Goal: Find contact information: Obtain details needed to contact an individual or organization

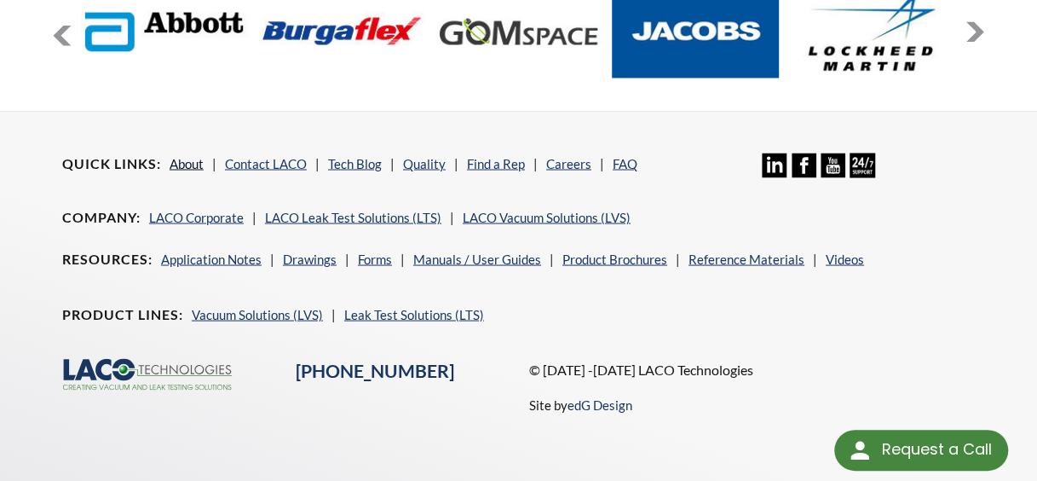
click at [198, 155] on link "About" at bounding box center [187, 162] width 34 height 15
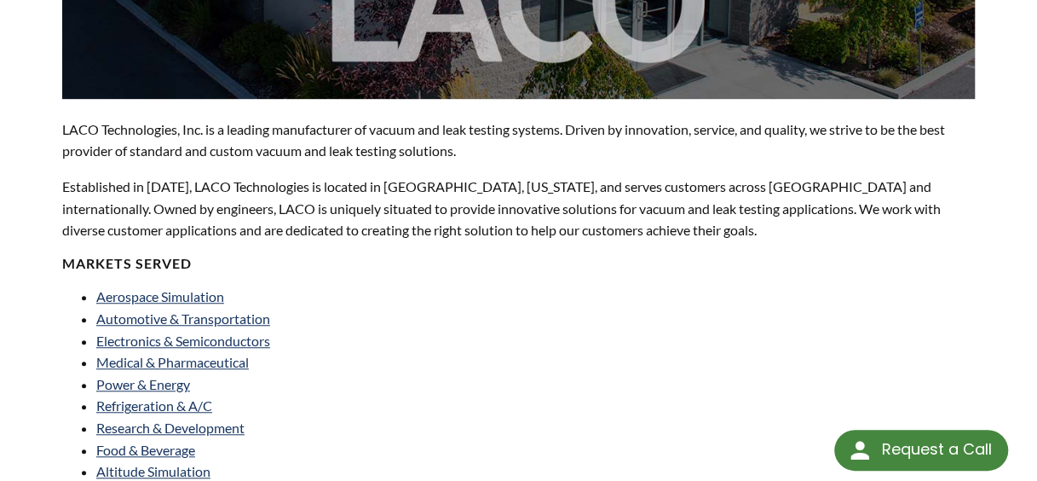
scroll to position [458, 0]
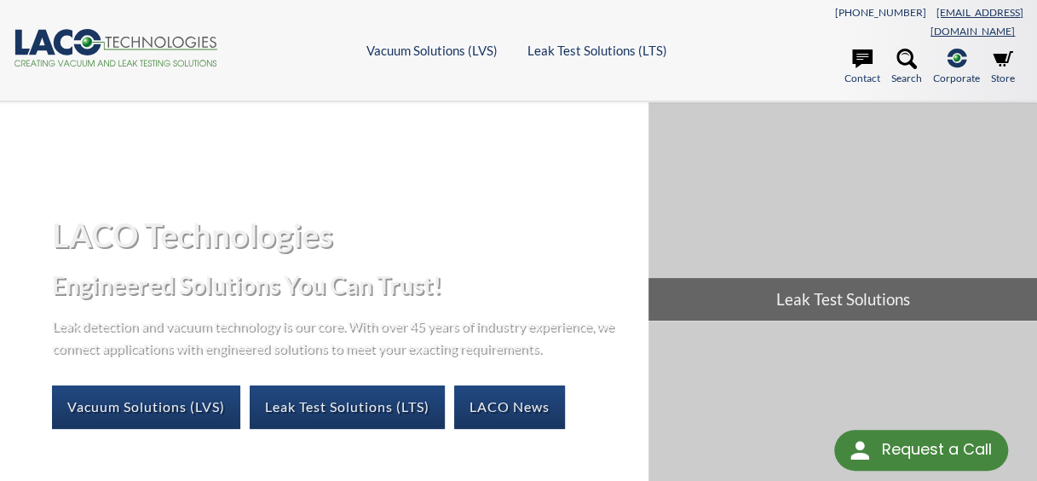
click at [944, 17] on link "[EMAIL_ADDRESS][DOMAIN_NAME]" at bounding box center [976, 22] width 93 height 32
click at [949, 12] on link "[EMAIL_ADDRESS][DOMAIN_NAME]" at bounding box center [976, 22] width 93 height 32
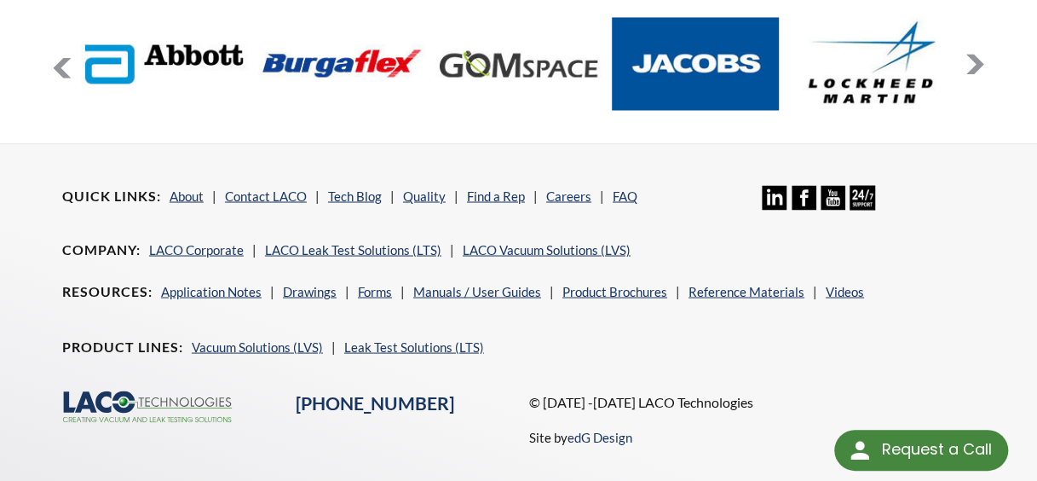
scroll to position [1414, 0]
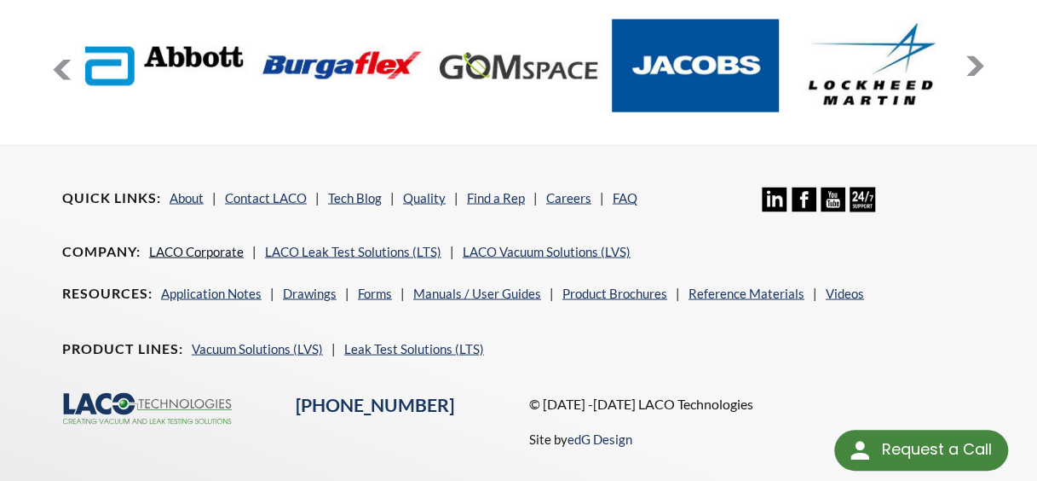
click at [184, 243] on link "LACO Corporate" at bounding box center [196, 250] width 95 height 15
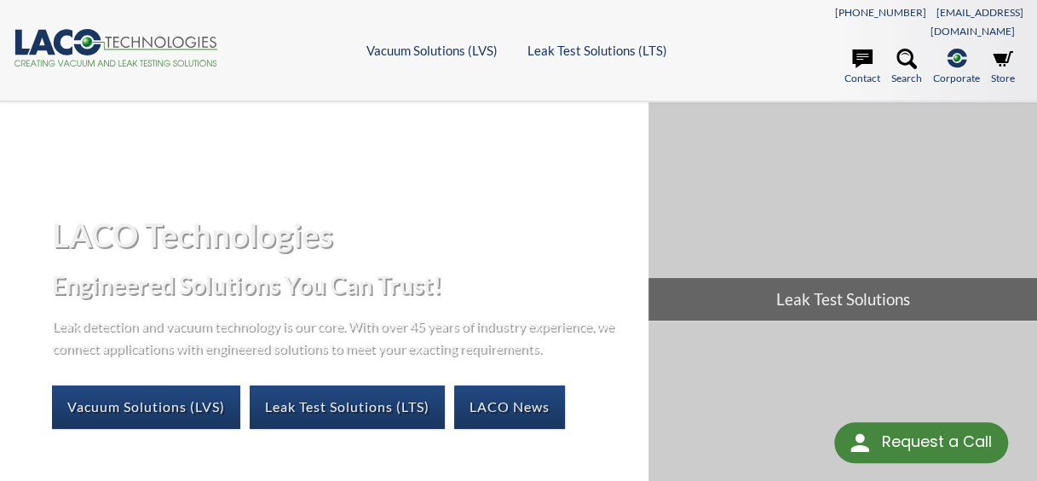
select select "Widget de traducción de idiomas"
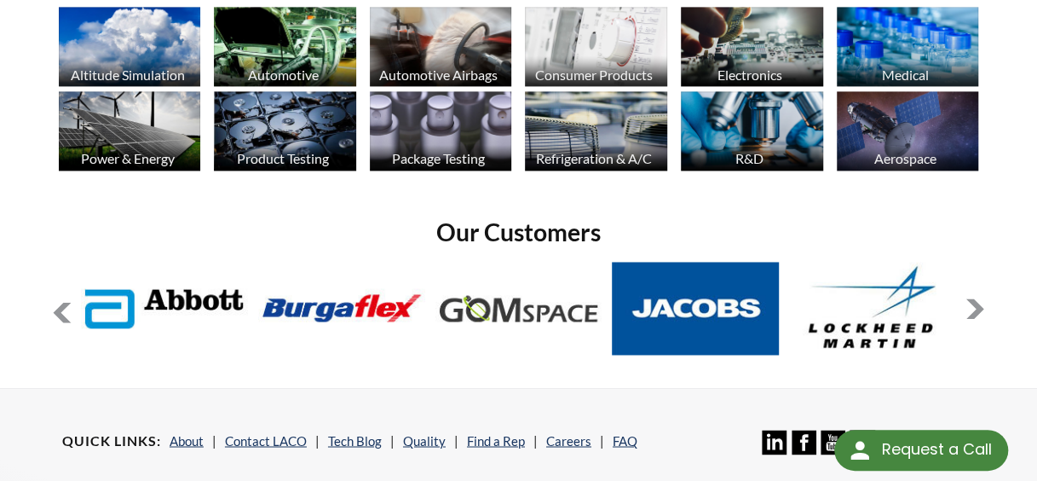
scroll to position [1405, 0]
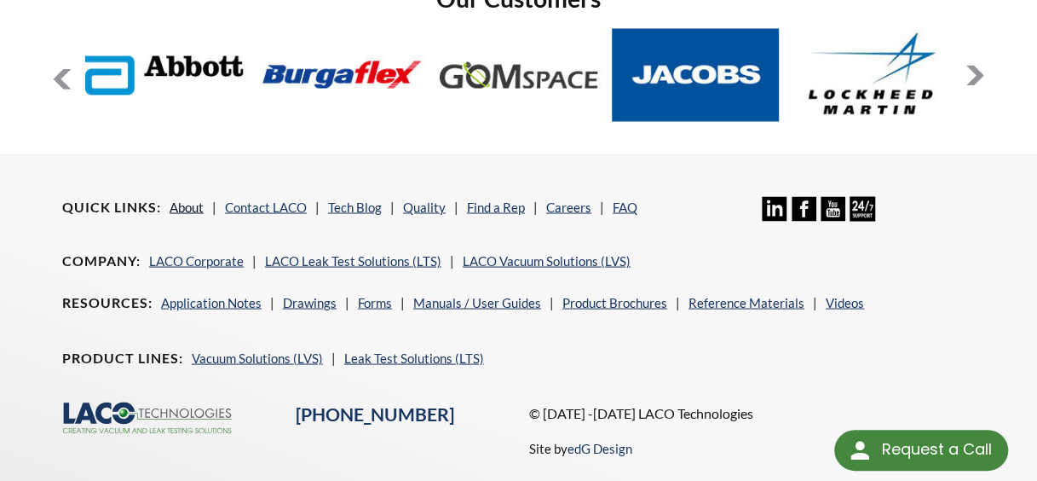
click at [189, 199] on link "About" at bounding box center [187, 206] width 34 height 15
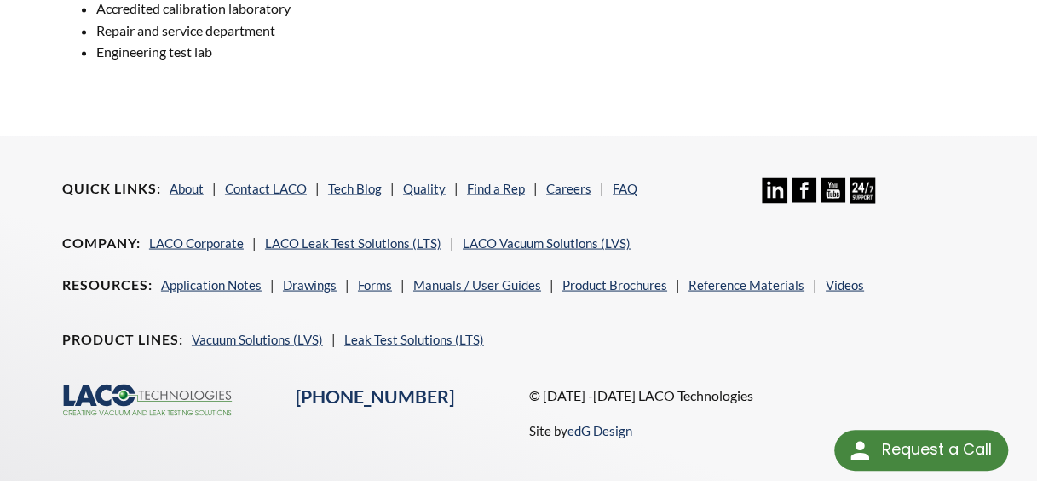
scroll to position [1477, 0]
click at [239, 180] on link "Contact LACO" at bounding box center [266, 187] width 82 height 15
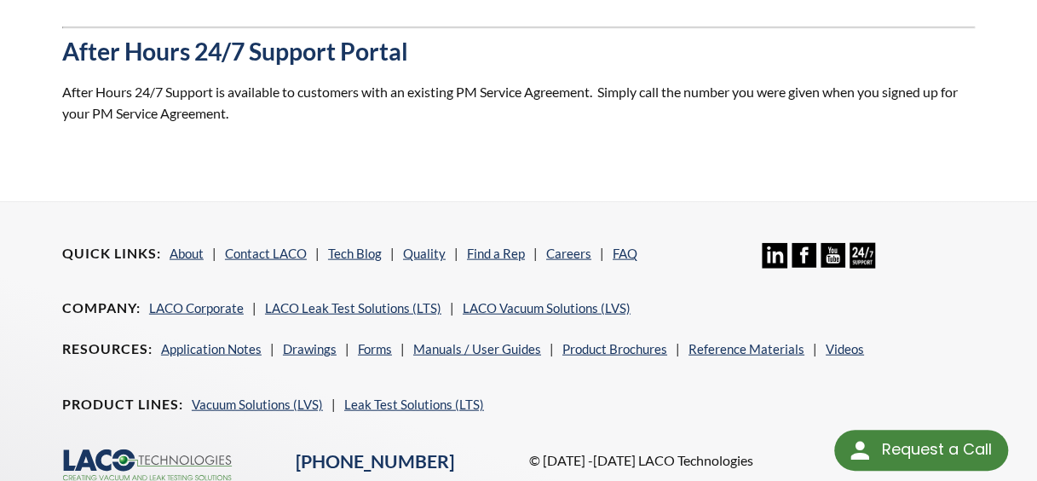
scroll to position [1827, 0]
